Goal: Find contact information: Find contact information

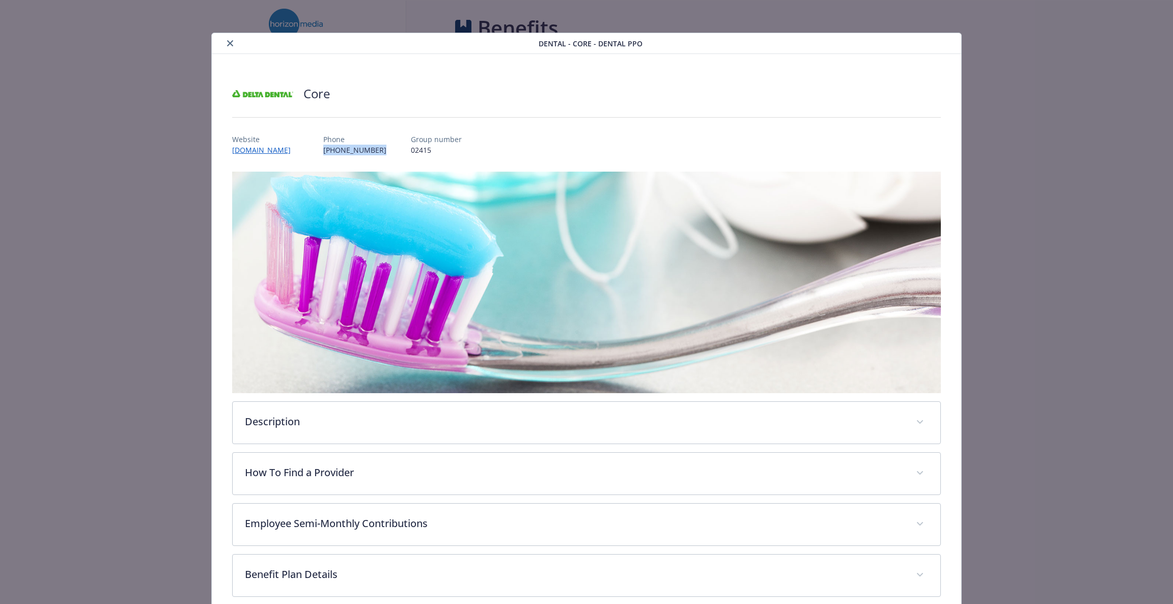
scroll to position [368, 0]
click at [215, 250] on div "Core Website [DOMAIN_NAME] Phone [PHONE_NUMBER] Group number 02415 Description …" at bounding box center [587, 388] width 750 height 669
